Goal: Task Accomplishment & Management: Use online tool/utility

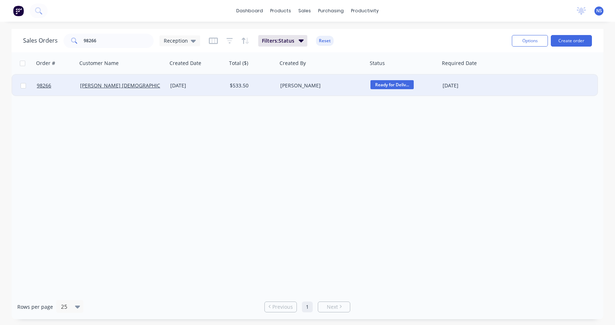
click at [383, 84] on span "Ready for Deliv..." at bounding box center [391, 84] width 43 height 9
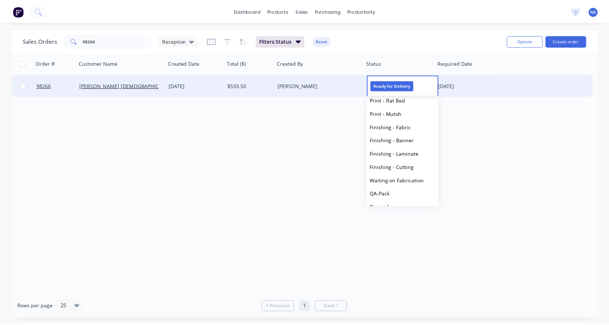
scroll to position [244, 0]
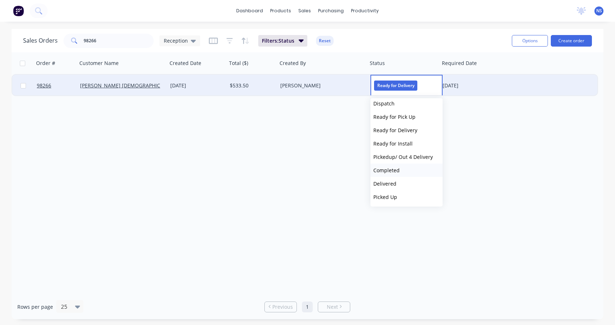
click at [400, 169] on button "Completed" at bounding box center [406, 169] width 72 height 13
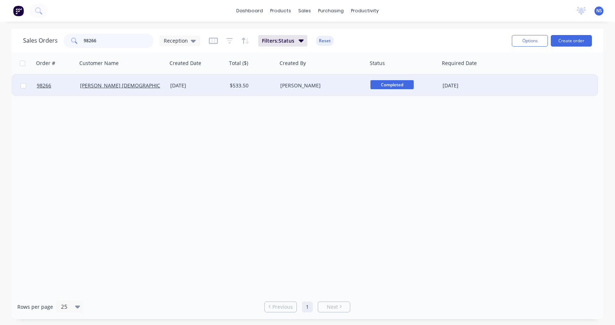
drag, startPoint x: 115, startPoint y: 39, endPoint x: 46, endPoint y: 31, distance: 69.3
click at [46, 31] on div "Sales Orders 98266 Reception Filters: Status Reset Options Create order" at bounding box center [308, 40] width 592 height 23
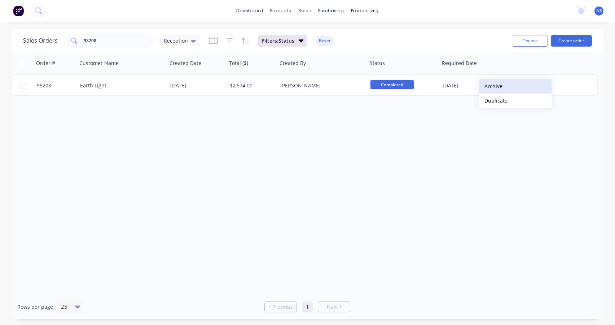
click at [502, 84] on button "Archive" at bounding box center [515, 86] width 72 height 14
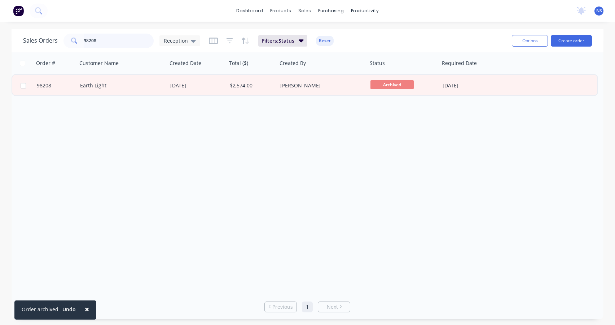
click at [111, 39] on input "98208" at bounding box center [119, 41] width 70 height 14
type input "9"
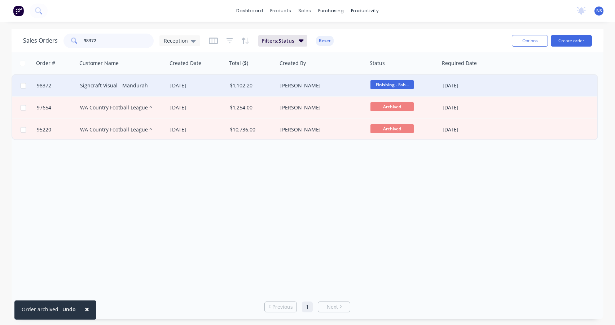
type input "98372"
click at [217, 87] on div "[DATE]" at bounding box center [197, 85] width 54 height 7
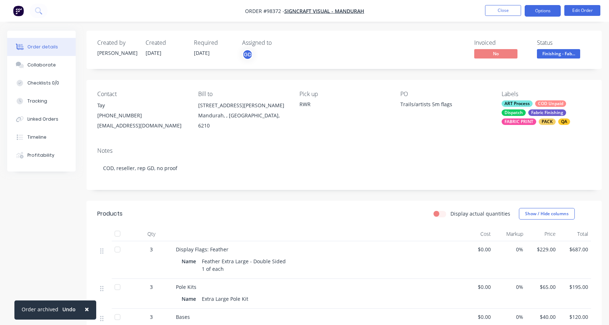
click at [543, 12] on button "Options" at bounding box center [543, 11] width 36 height 12
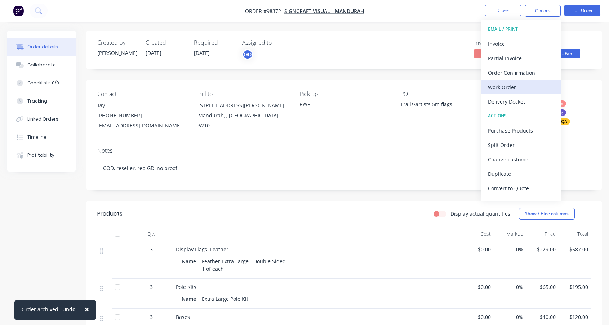
click at [518, 87] on div "Work Order" at bounding box center [521, 87] width 66 height 10
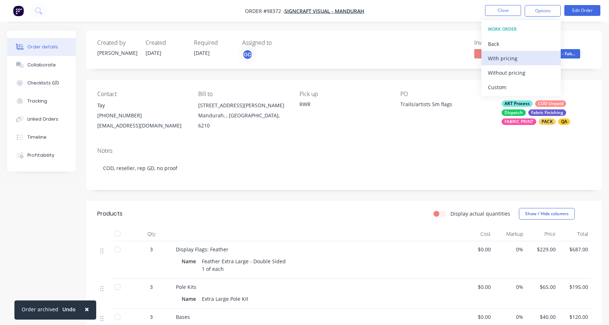
click at [511, 59] on div "With pricing" at bounding box center [521, 58] width 66 height 10
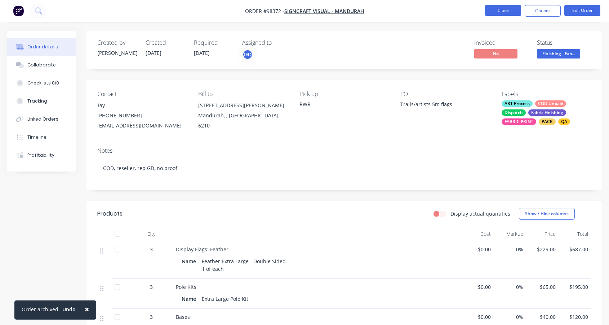
click at [508, 9] on button "Close" at bounding box center [503, 10] width 36 height 11
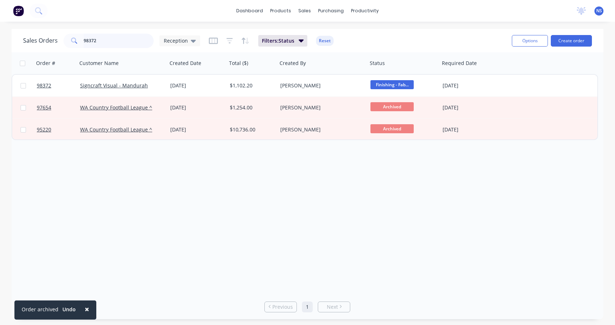
click at [109, 41] on input "98372" at bounding box center [119, 41] width 70 height 14
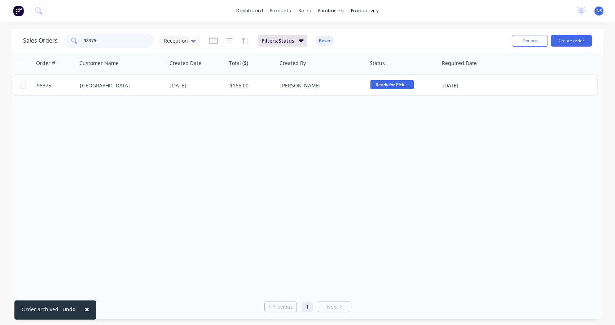
click at [116, 44] on input "98375" at bounding box center [119, 41] width 70 height 14
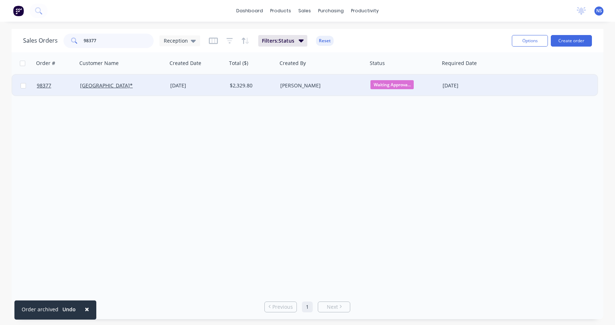
type input "98377"
click at [207, 87] on div "[DATE]" at bounding box center [197, 85] width 54 height 7
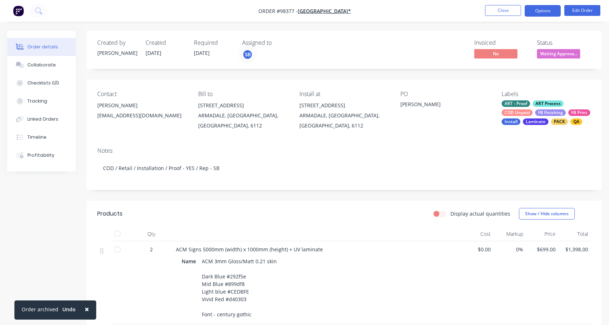
click at [553, 10] on button "Options" at bounding box center [543, 11] width 36 height 12
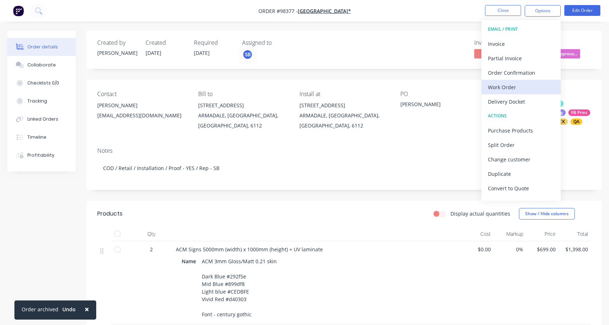
click at [516, 86] on div "Work Order" at bounding box center [521, 87] width 66 height 10
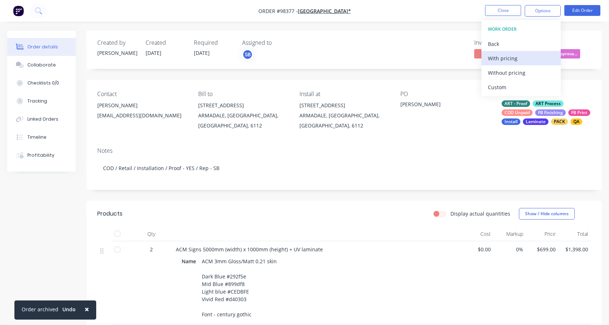
click at [510, 58] on div "With pricing" at bounding box center [521, 58] width 66 height 10
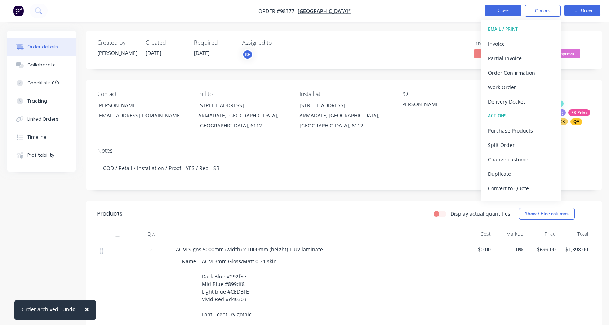
click at [505, 9] on button "Close" at bounding box center [503, 10] width 36 height 11
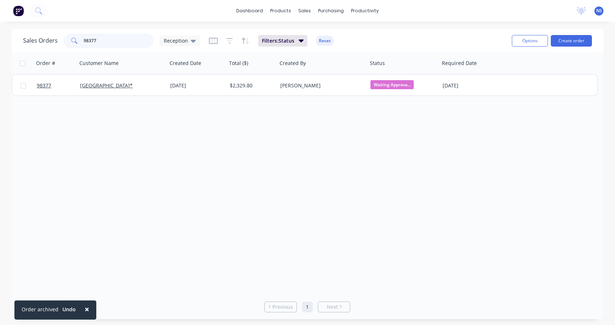
click at [111, 40] on input "98377" at bounding box center [119, 41] width 70 height 14
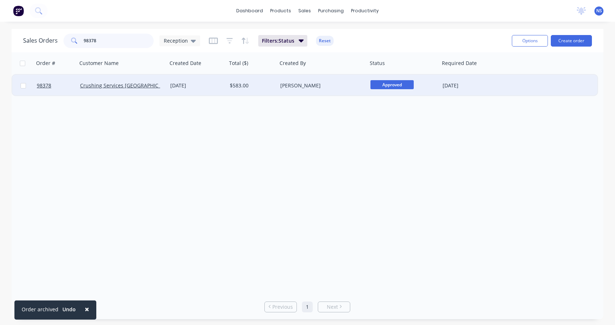
type input "98378"
click at [216, 87] on div "[DATE]" at bounding box center [197, 85] width 54 height 7
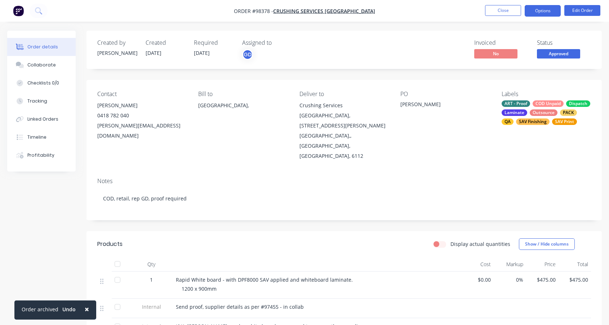
click at [543, 13] on button "Options" at bounding box center [543, 11] width 36 height 12
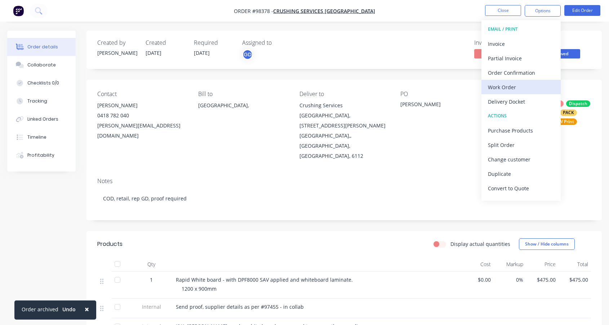
click at [517, 86] on div "Work Order" at bounding box center [521, 87] width 66 height 10
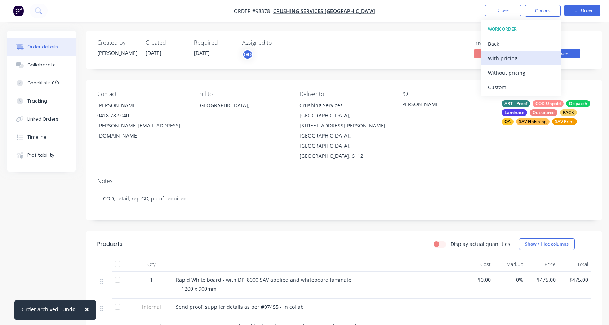
click at [504, 62] on div "With pricing" at bounding box center [521, 58] width 66 height 10
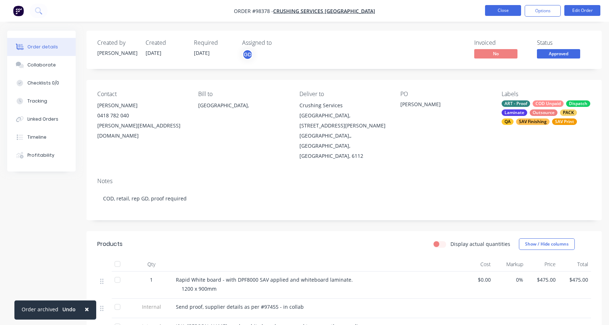
click at [500, 12] on button "Close" at bounding box center [503, 10] width 36 height 11
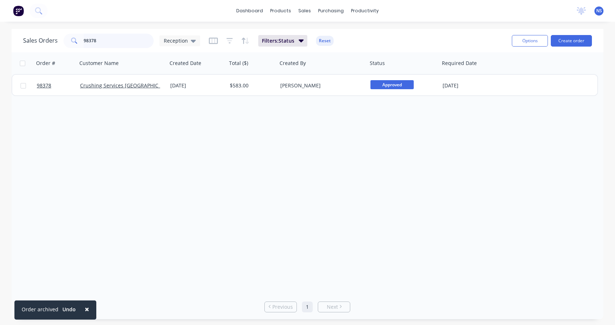
click at [119, 36] on input "98378" at bounding box center [119, 41] width 70 height 14
click at [122, 41] on input "98378" at bounding box center [119, 41] width 70 height 14
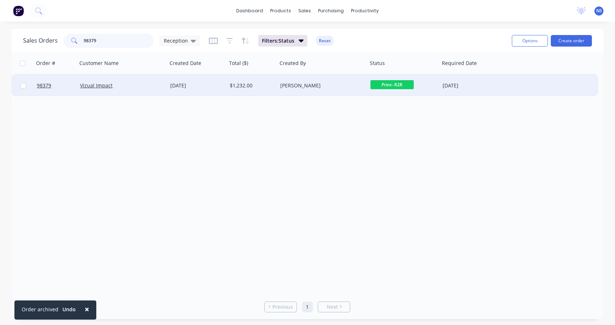
type input "98379"
click at [329, 87] on div "[PERSON_NAME]" at bounding box center [320, 85] width 80 height 7
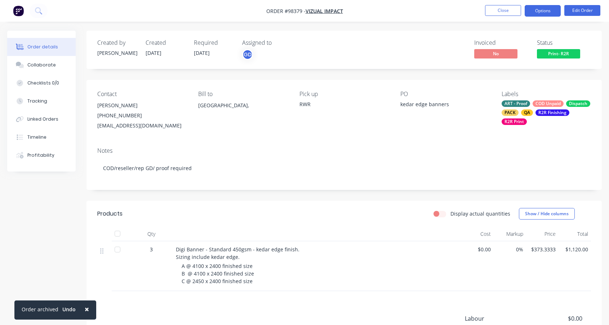
click at [543, 8] on button "Options" at bounding box center [543, 11] width 36 height 12
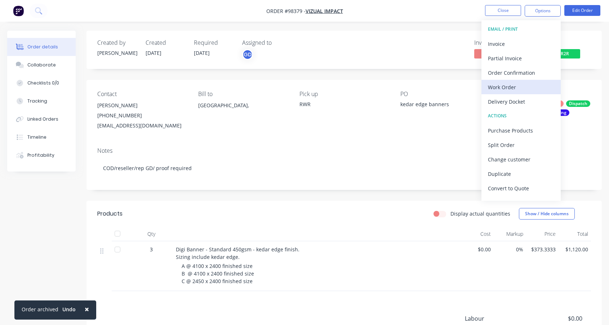
click at [510, 90] on div "Work Order" at bounding box center [521, 87] width 66 height 10
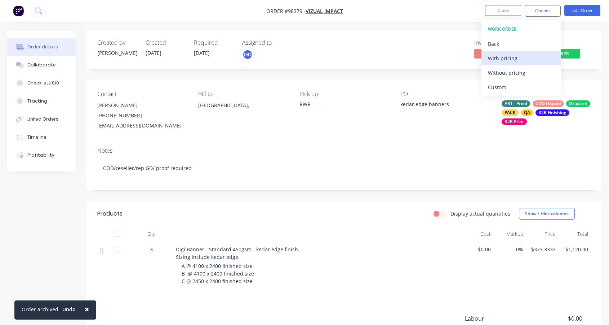
click at [501, 56] on div "With pricing" at bounding box center [521, 58] width 66 height 10
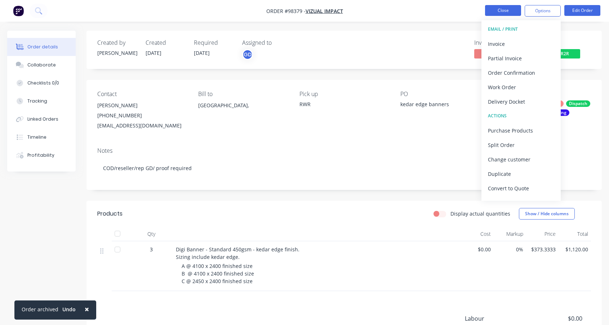
click at [506, 11] on button "Close" at bounding box center [503, 10] width 36 height 11
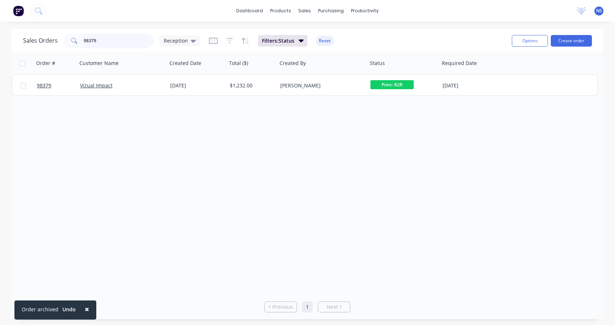
click at [121, 40] on input "98379" at bounding box center [119, 41] width 70 height 14
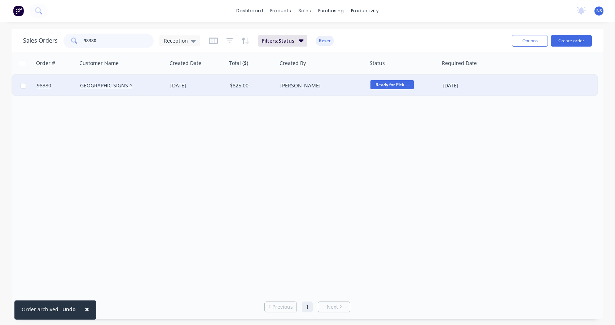
type input "98380"
click at [342, 88] on div "[PERSON_NAME]" at bounding box center [320, 85] width 80 height 7
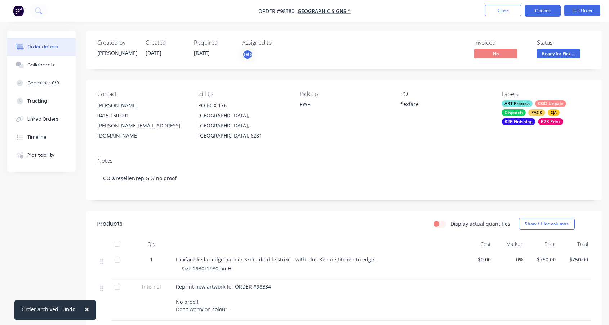
click at [543, 10] on button "Options" at bounding box center [543, 11] width 36 height 12
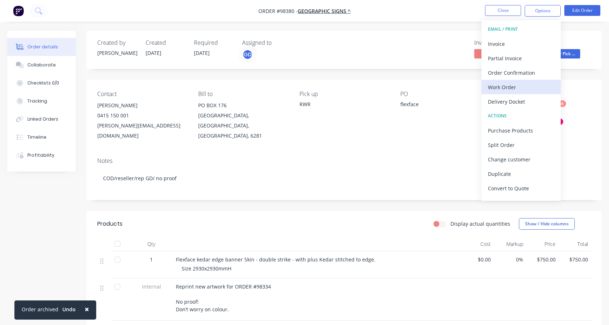
click at [521, 83] on div "Work Order" at bounding box center [521, 87] width 66 height 10
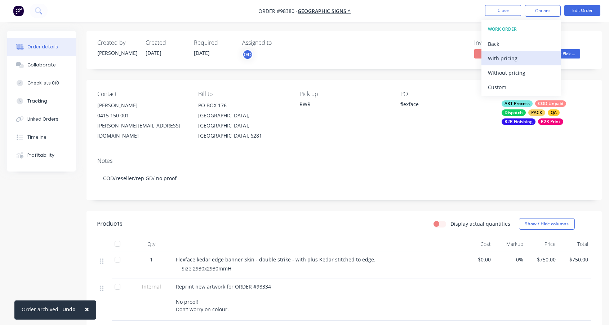
click at [506, 59] on div "With pricing" at bounding box center [521, 58] width 66 height 10
